Goal: Transaction & Acquisition: Subscribe to service/newsletter

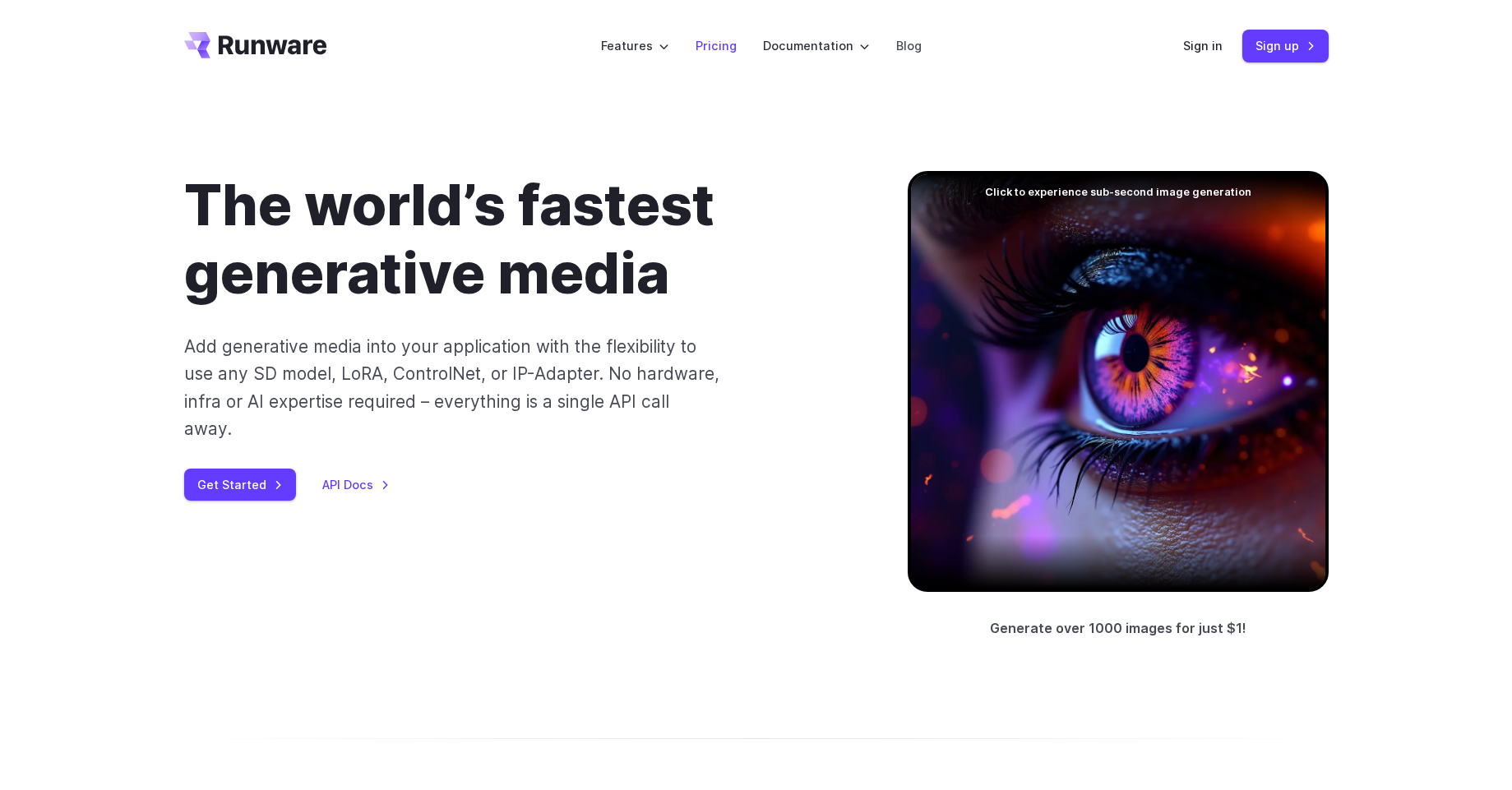
click at [716, 44] on link "Pricing" at bounding box center [716, 45] width 41 height 19
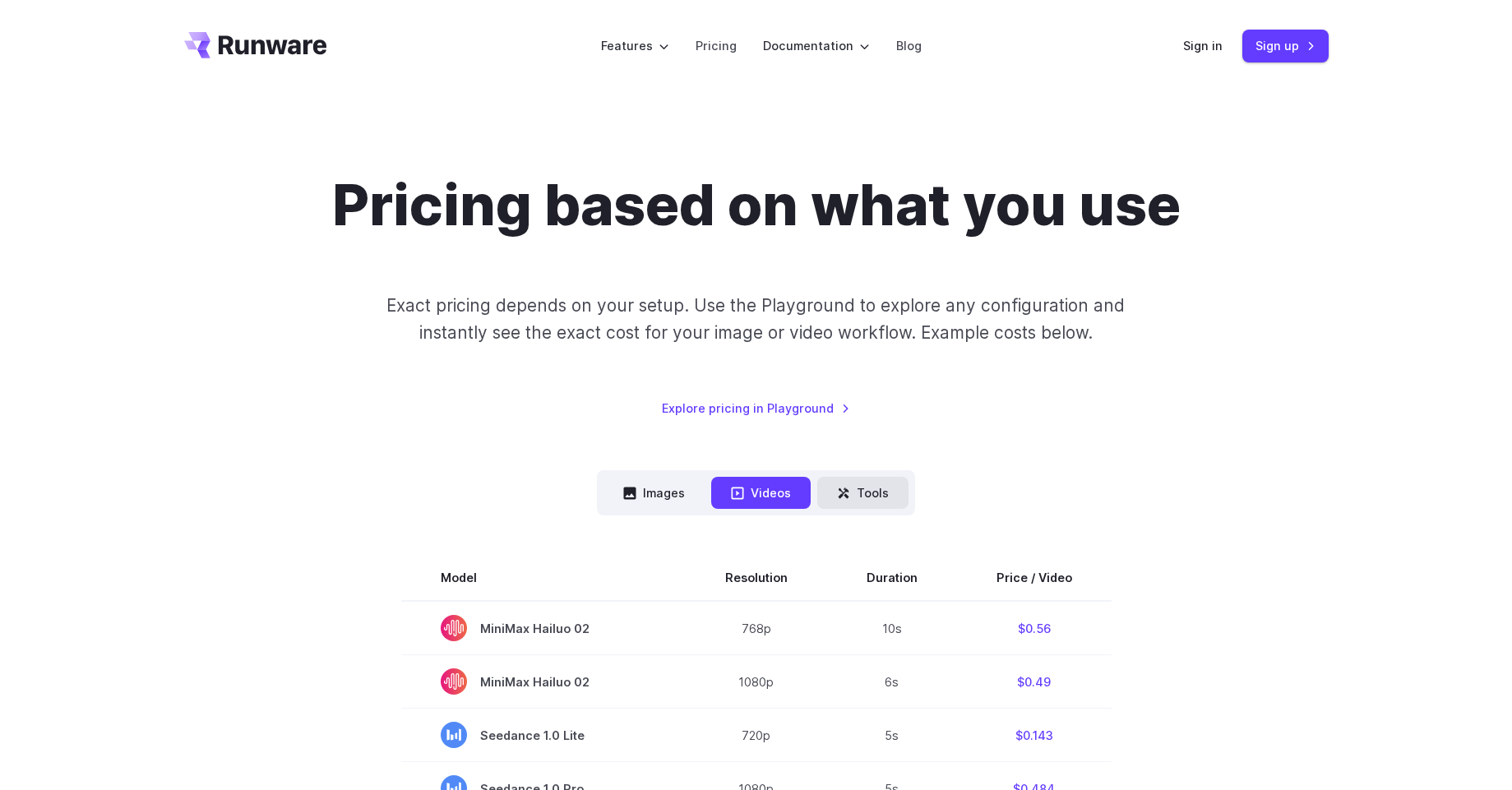
click at [883, 486] on button "Tools" at bounding box center [862, 493] width 91 height 32
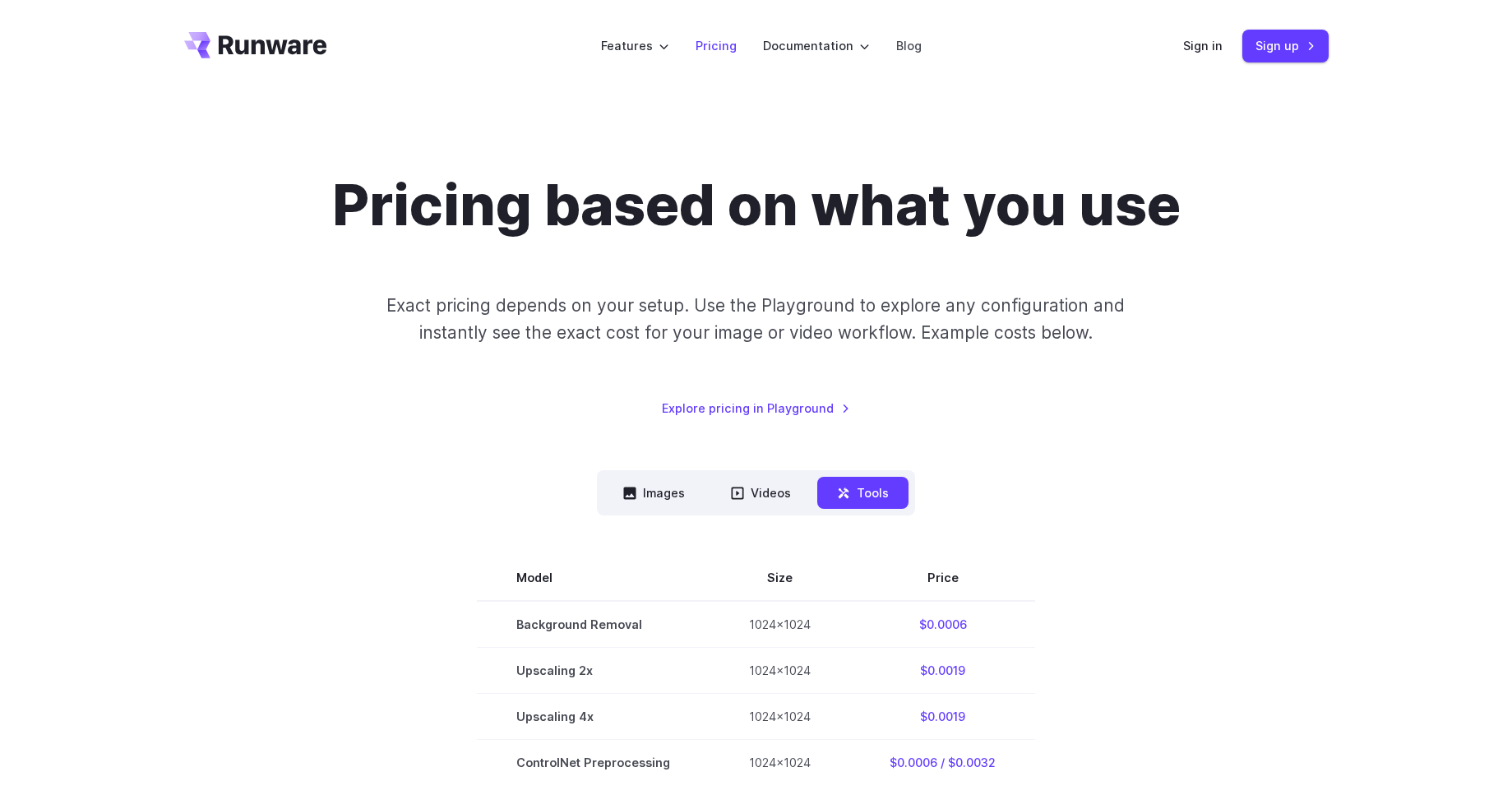
click at [713, 37] on link "Pricing" at bounding box center [716, 45] width 41 height 19
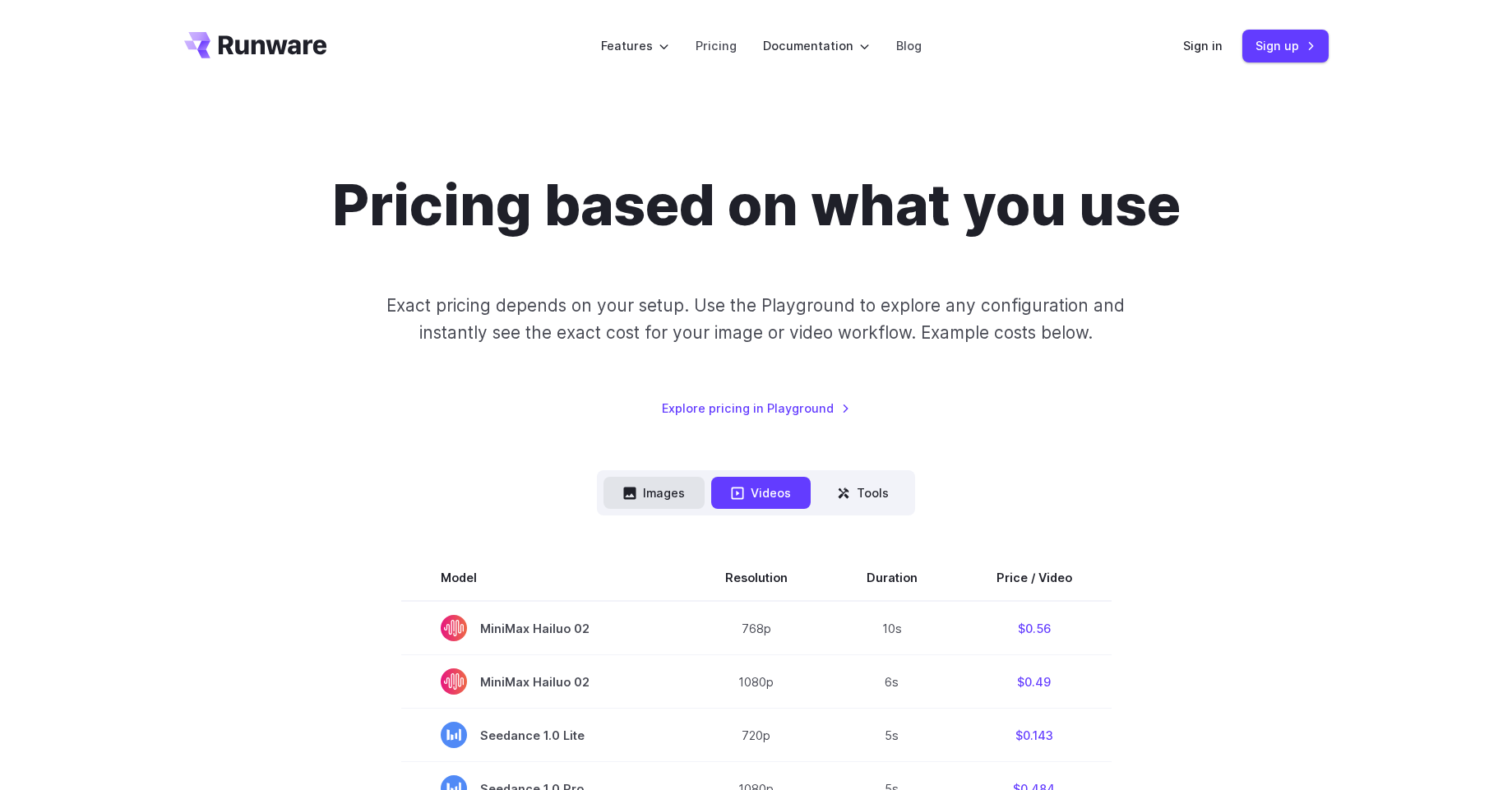
click at [658, 486] on button "Images" at bounding box center [655, 493] width 102 height 32
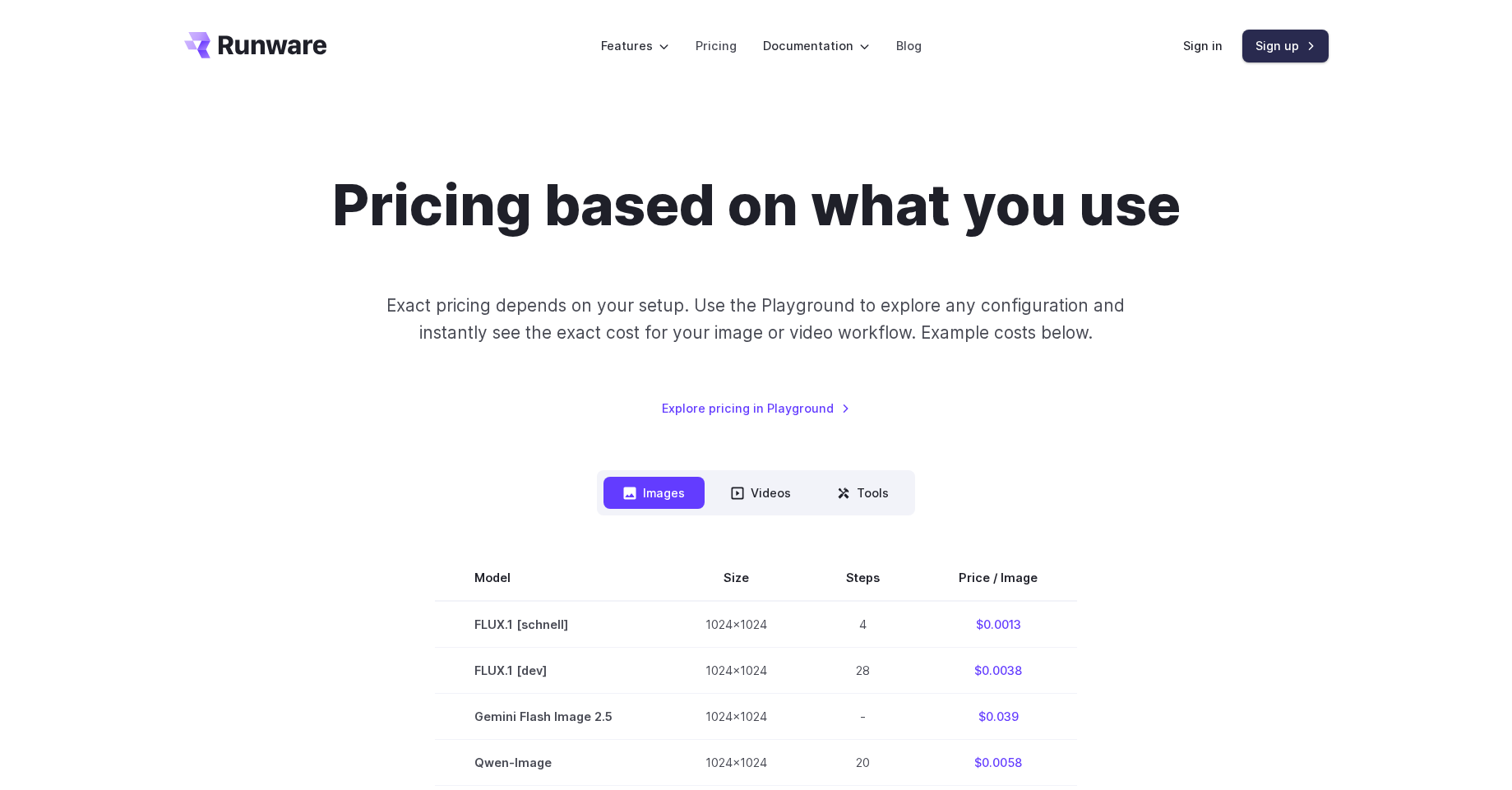
click at [1284, 29] on link "Sign up" at bounding box center [1286, 45] width 86 height 32
